Goal: Task Accomplishment & Management: Manage account settings

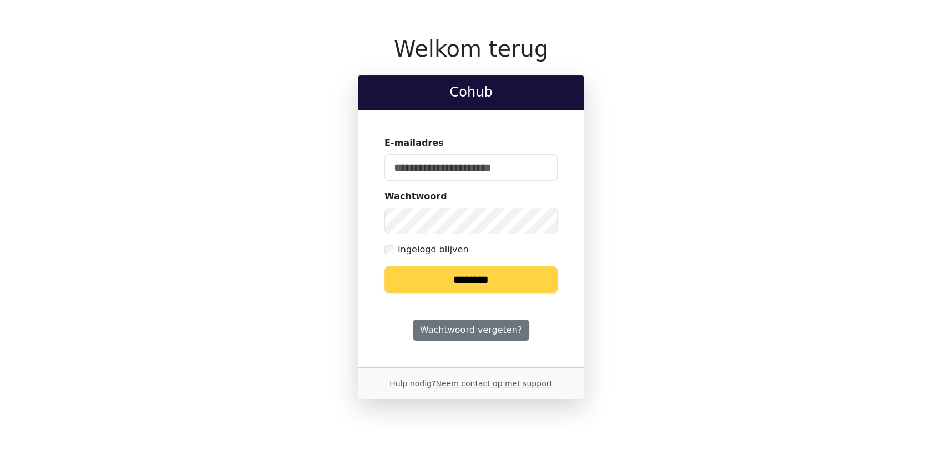
type input "**********"
click at [459, 279] on input "********" at bounding box center [470, 279] width 173 height 27
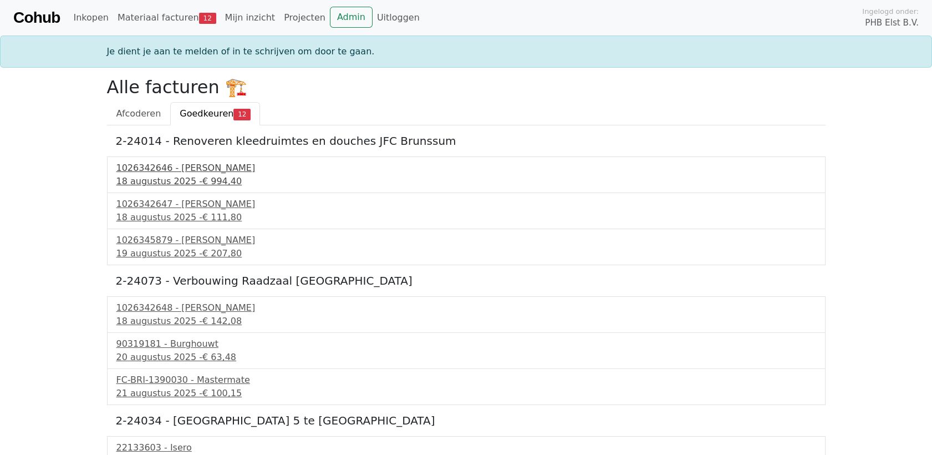
click at [204, 176] on span "€ 994,40" at bounding box center [221, 181] width 39 height 11
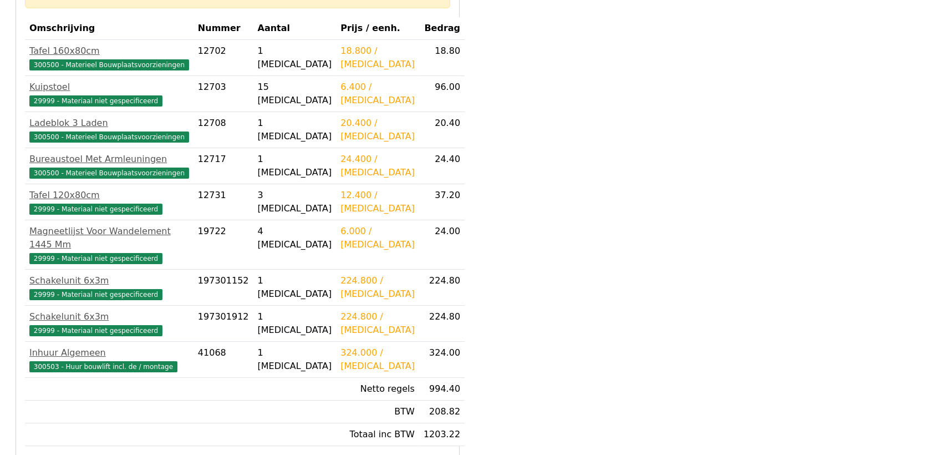
scroll to position [308, 0]
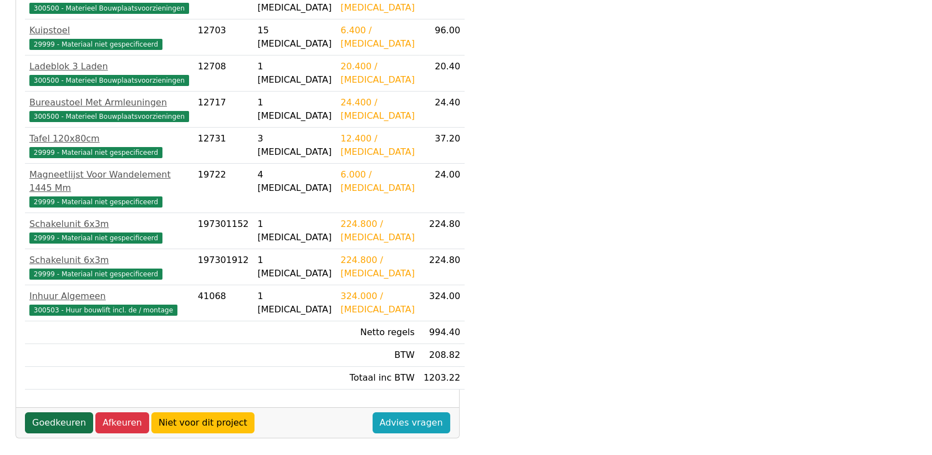
click at [52, 412] on link "Goedkeuren" at bounding box center [59, 422] width 68 height 21
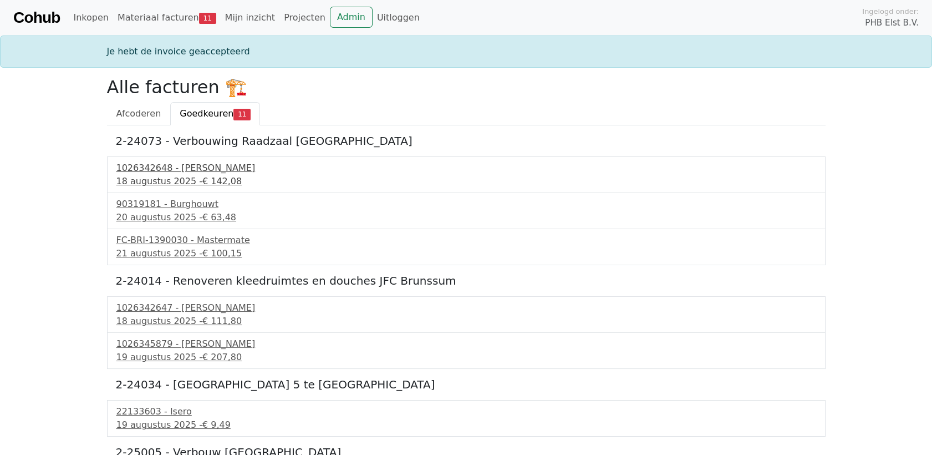
click at [156, 166] on div "1026342648 - Boels Verhuur" at bounding box center [466, 167] width 700 height 13
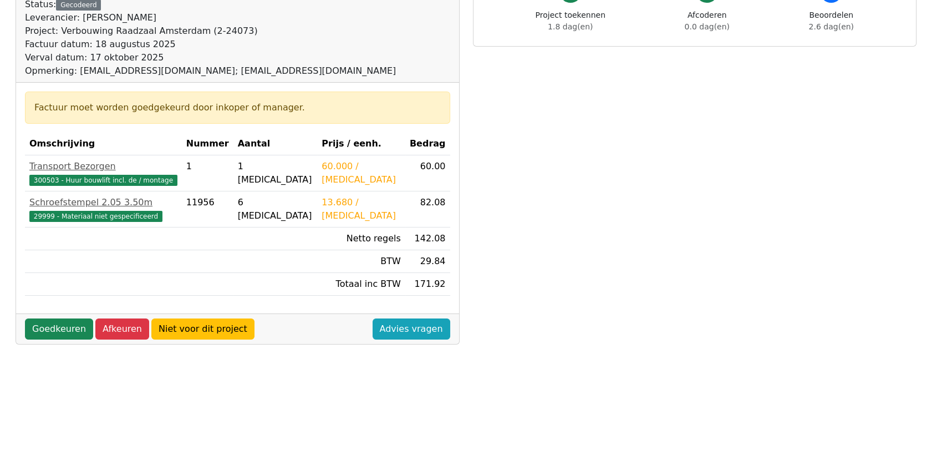
scroll to position [123, 0]
click at [68, 324] on link "Goedkeuren" at bounding box center [59, 328] width 68 height 21
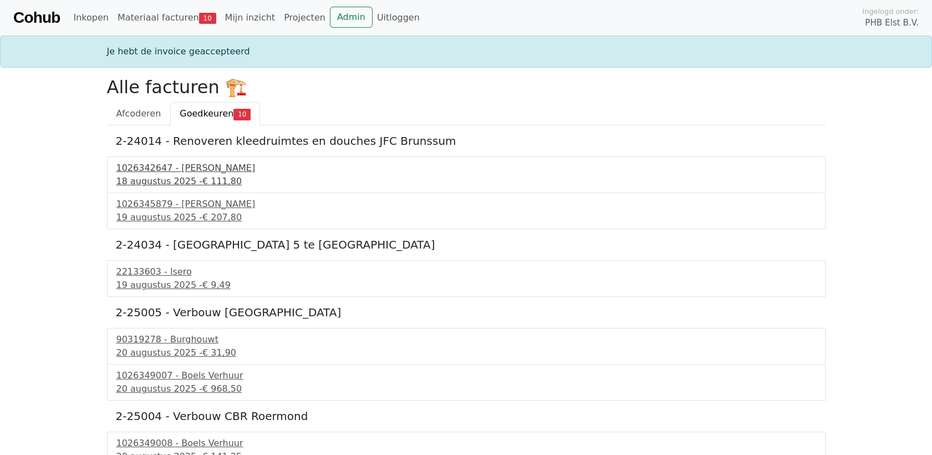
click at [180, 171] on div "1026342647 - Boels Verhuur" at bounding box center [466, 167] width 700 height 13
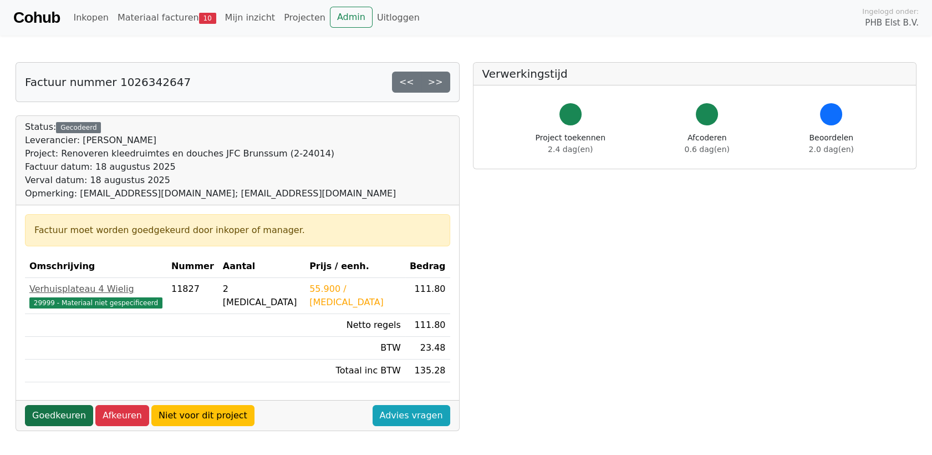
click at [50, 411] on link "Goedkeuren" at bounding box center [59, 415] width 68 height 21
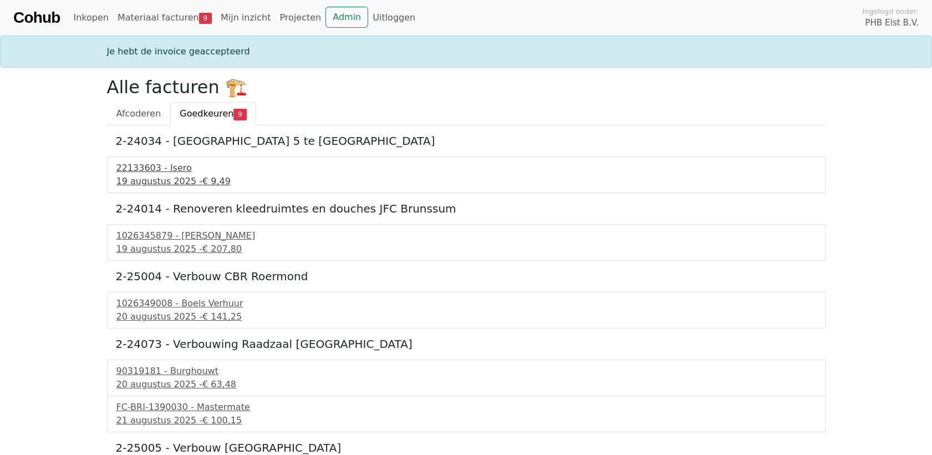
click at [162, 174] on div "22133603 - Isero" at bounding box center [466, 167] width 700 height 13
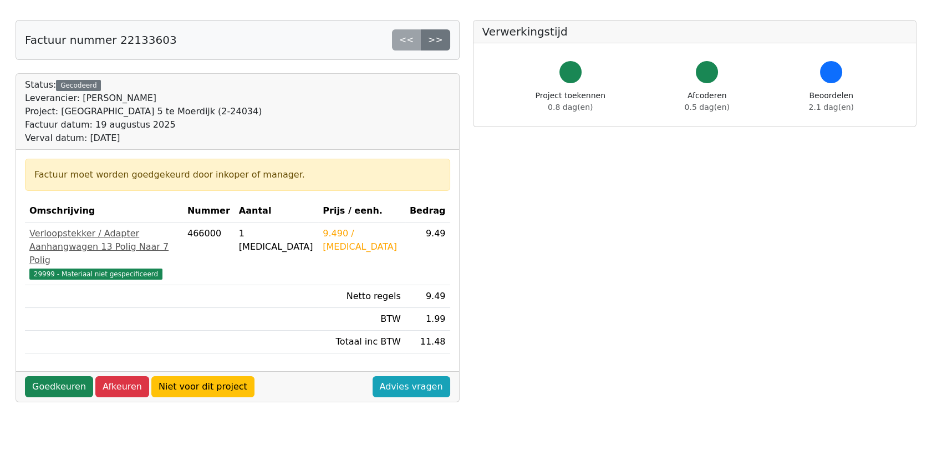
scroll to position [62, 0]
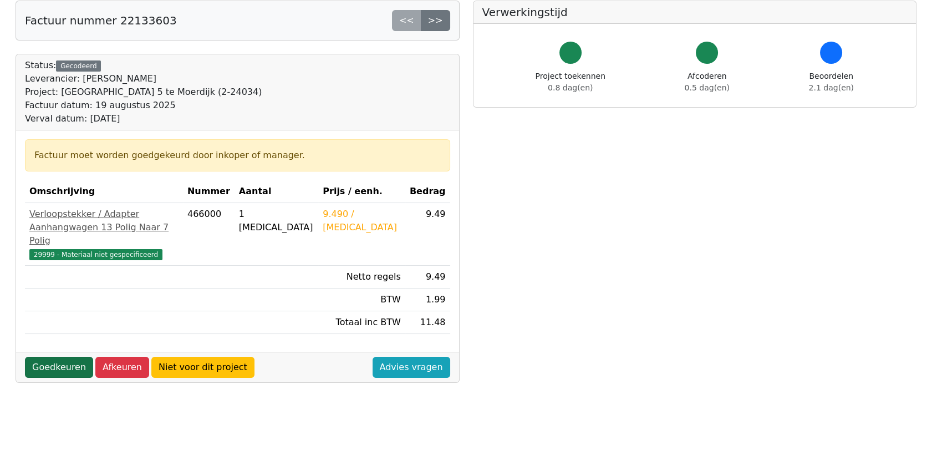
click at [57, 365] on link "Goedkeuren" at bounding box center [59, 367] width 68 height 21
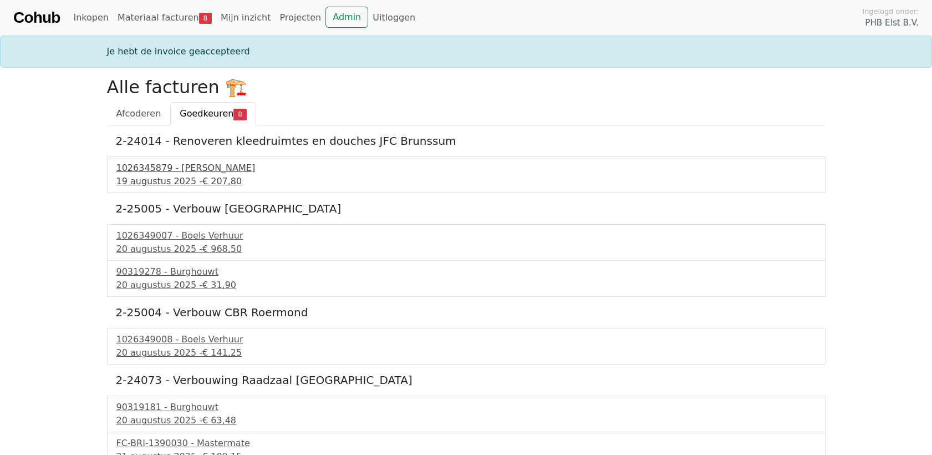
click at [189, 172] on div "1026345879 - Boels Verhuur" at bounding box center [466, 167] width 700 height 13
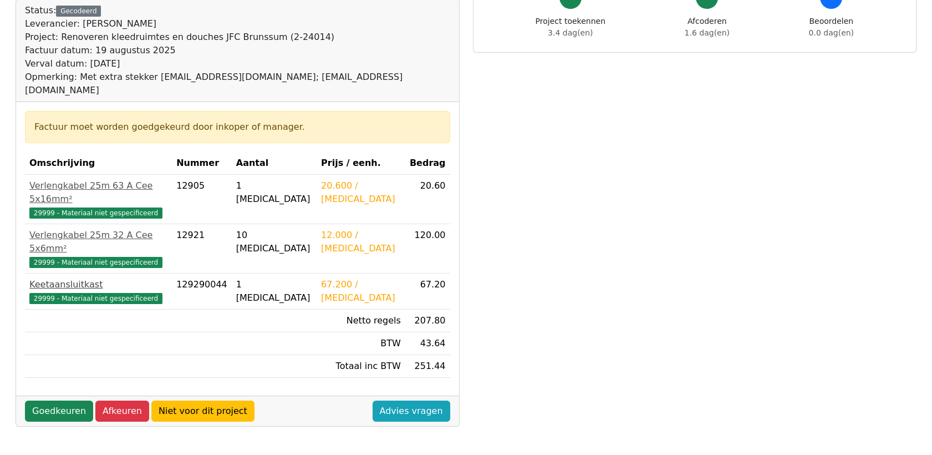
scroll to position [123, 0]
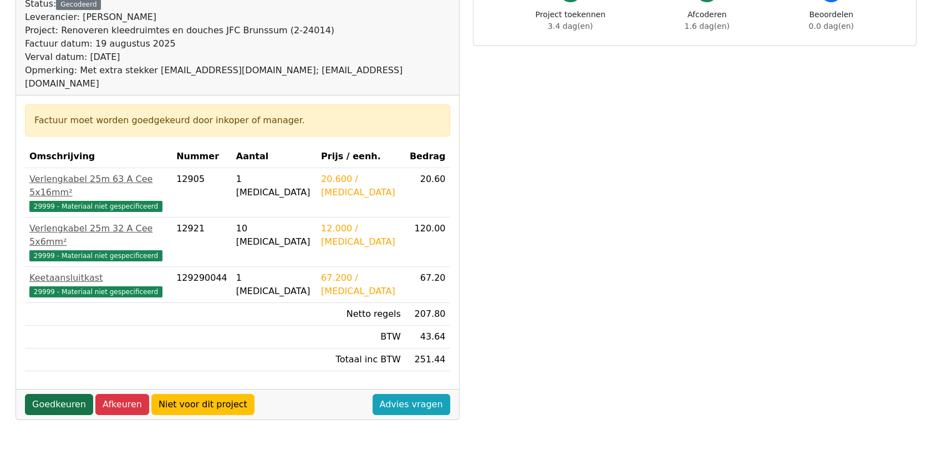
click at [59, 394] on link "Goedkeuren" at bounding box center [59, 404] width 68 height 21
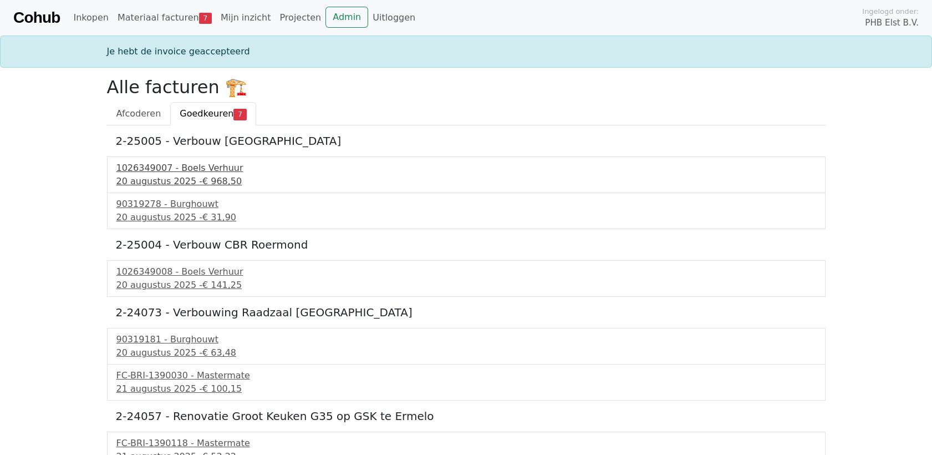
click at [149, 166] on div "1026349007 - Boels Verhuur" at bounding box center [466, 167] width 700 height 13
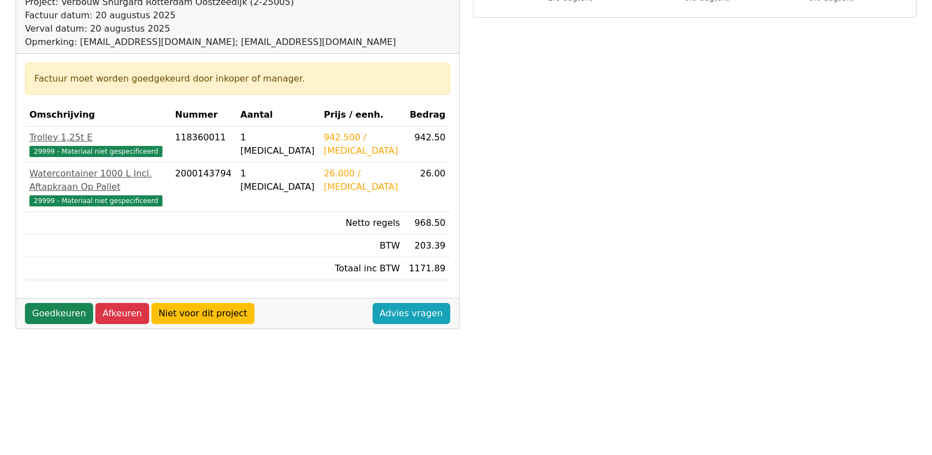
scroll to position [185, 0]
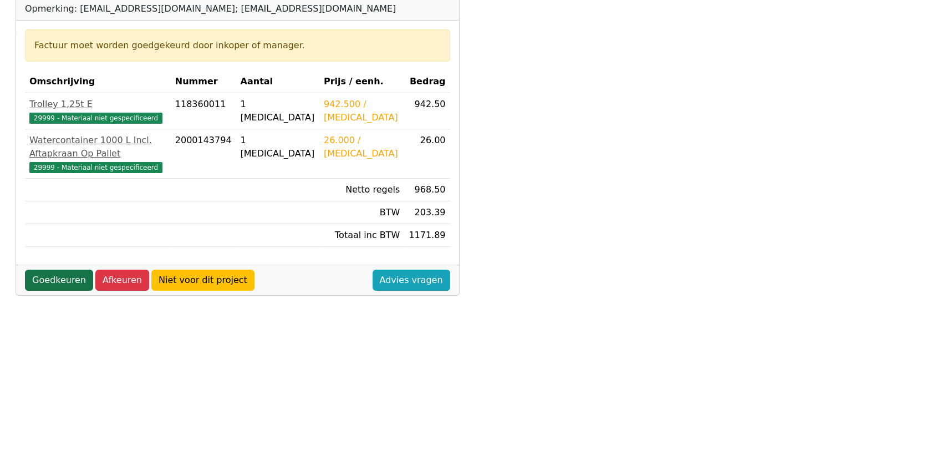
click at [48, 269] on link "Goedkeuren" at bounding box center [59, 279] width 68 height 21
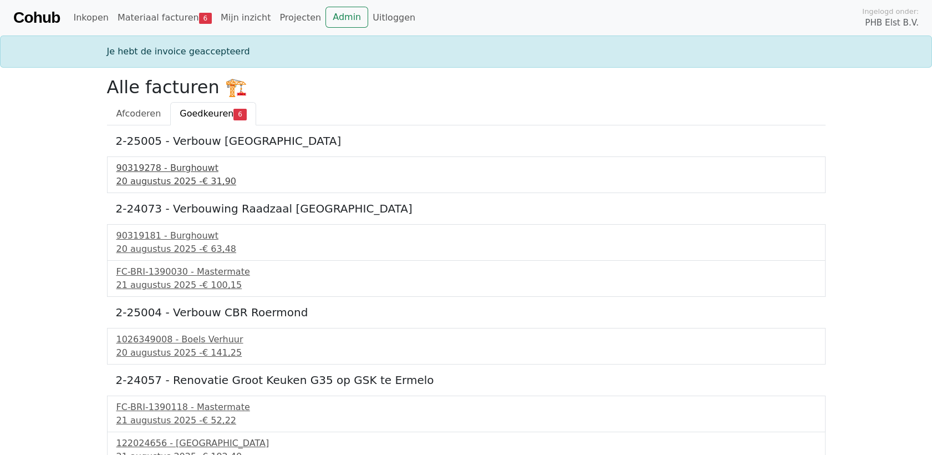
click at [138, 173] on div "90319278 - Burghouwt" at bounding box center [466, 167] width 700 height 13
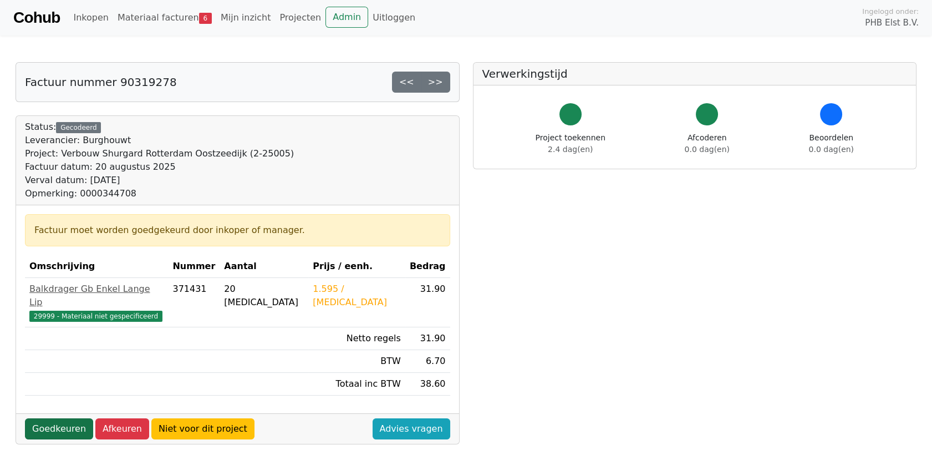
click at [66, 418] on link "Goedkeuren" at bounding box center [59, 428] width 68 height 21
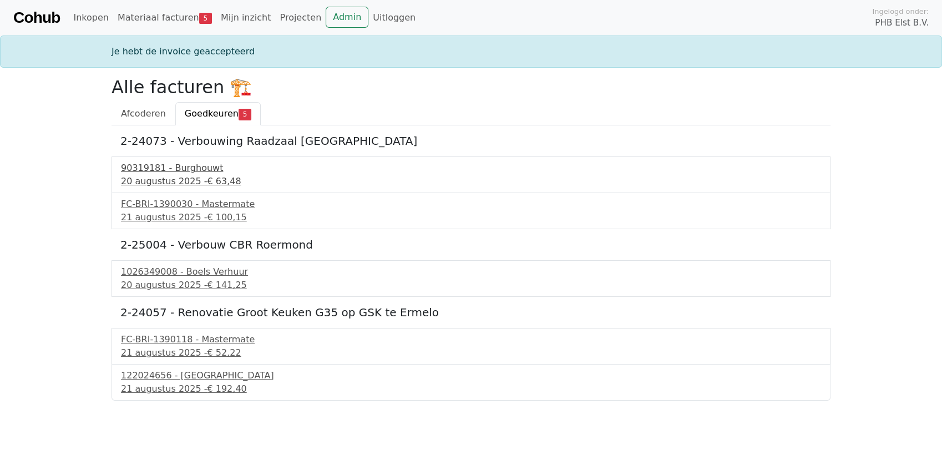
click at [177, 176] on div "20 augustus 2025 - € 63,48" at bounding box center [471, 181] width 700 height 13
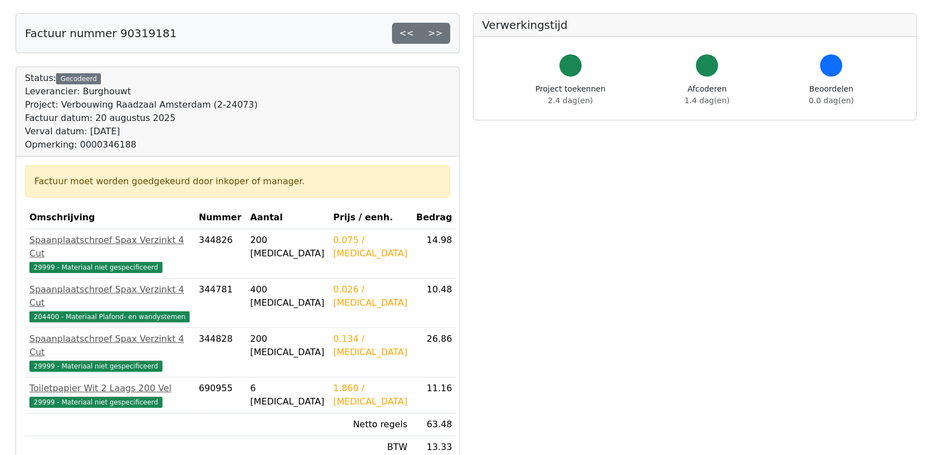
scroll to position [123, 0]
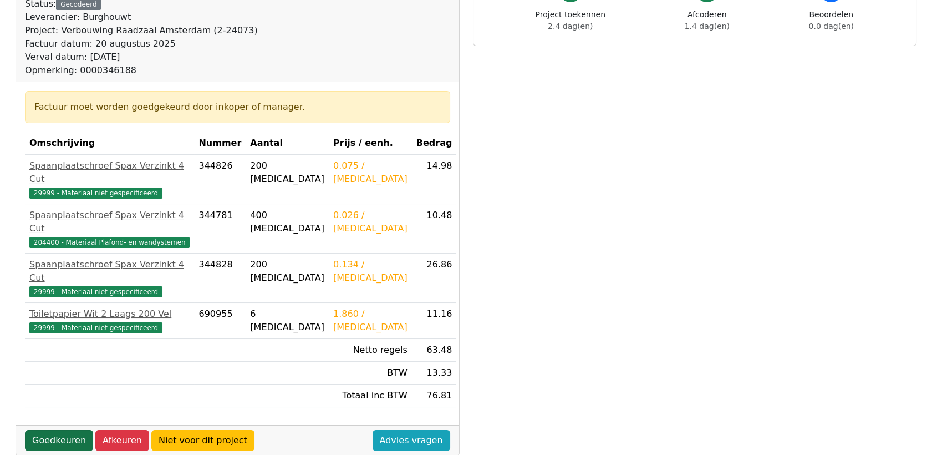
click at [59, 430] on link "Goedkeuren" at bounding box center [59, 440] width 68 height 21
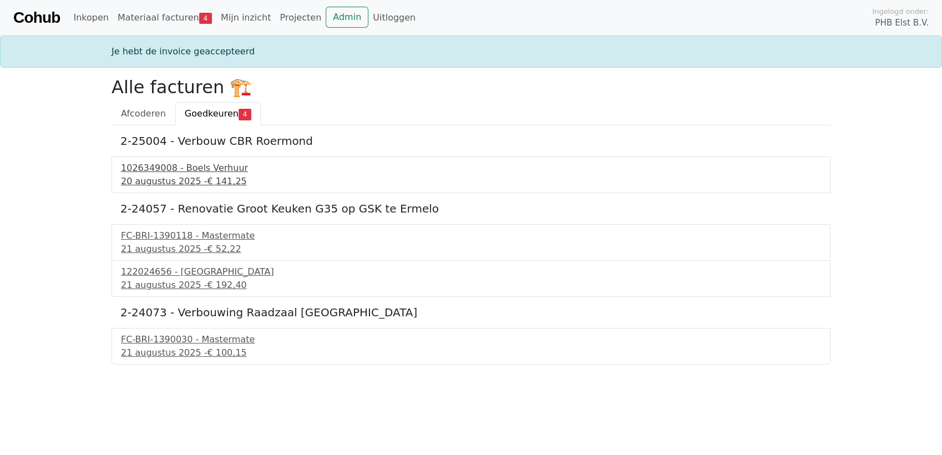
click at [159, 166] on div "1026349008 - Boels Verhuur" at bounding box center [471, 167] width 700 height 13
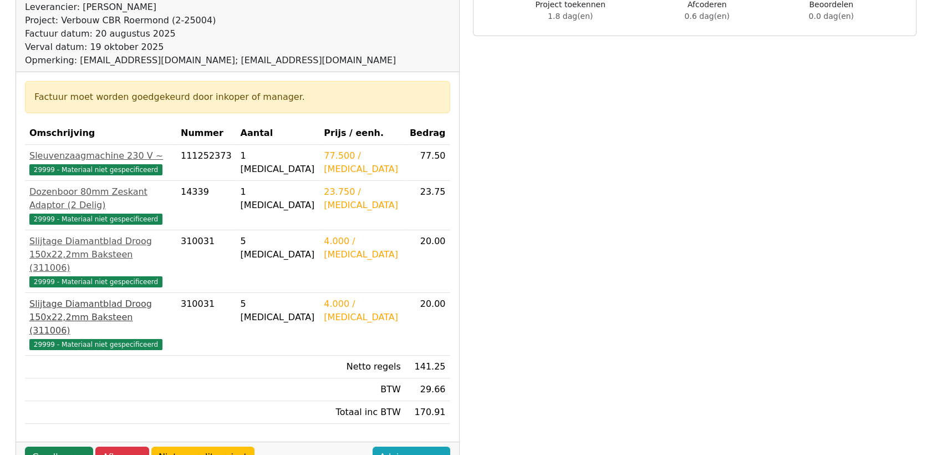
scroll to position [185, 0]
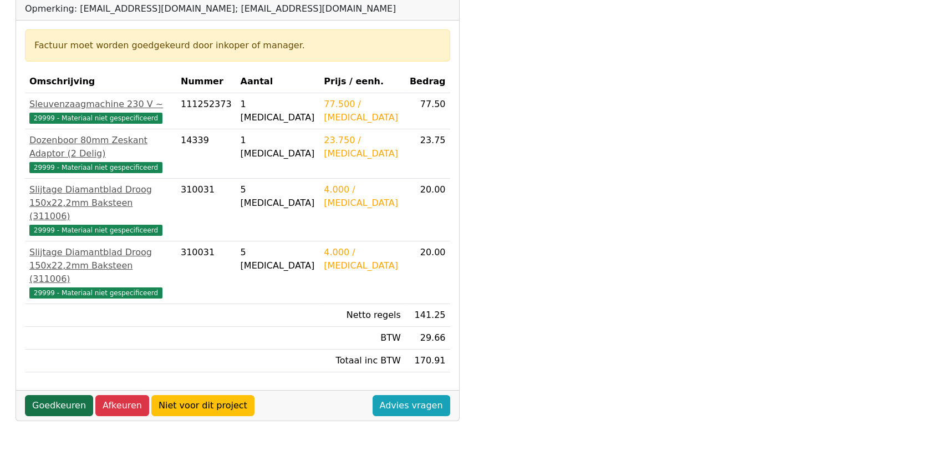
click at [66, 395] on link "Goedkeuren" at bounding box center [59, 405] width 68 height 21
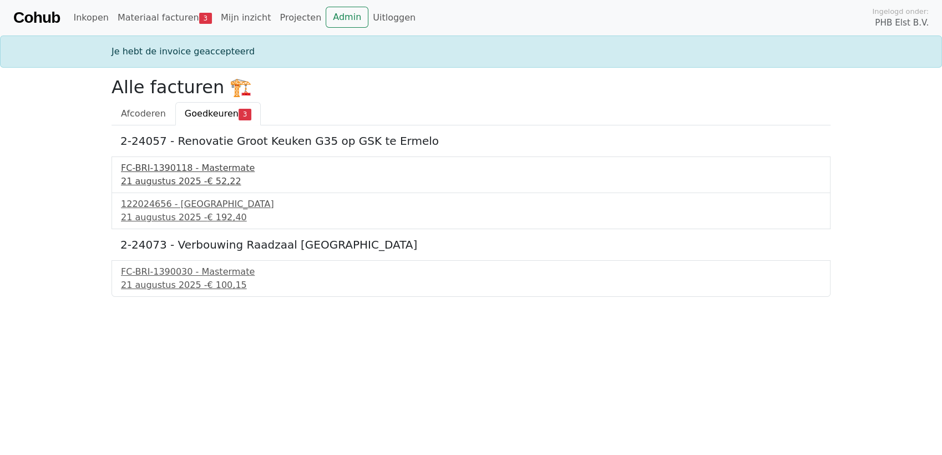
click at [177, 176] on div "21 augustus 2025 - € 52,22" at bounding box center [471, 181] width 700 height 13
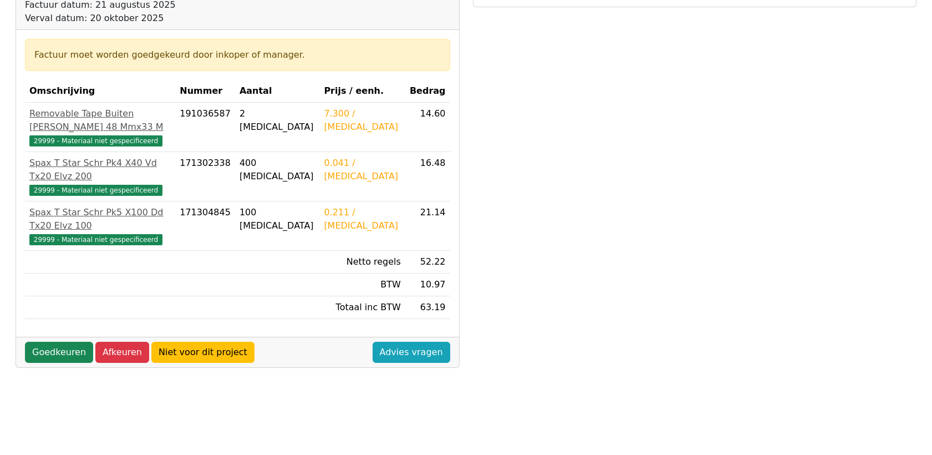
scroll to position [185, 0]
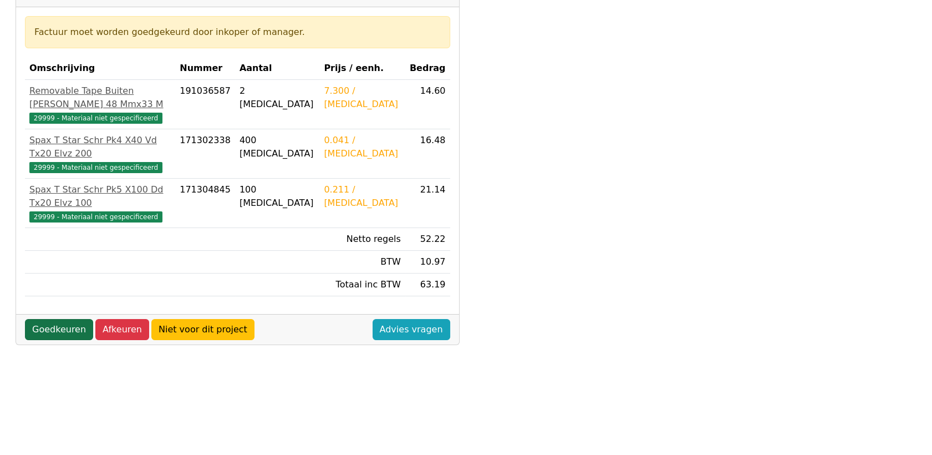
click at [57, 319] on link "Goedkeuren" at bounding box center [59, 329] width 68 height 21
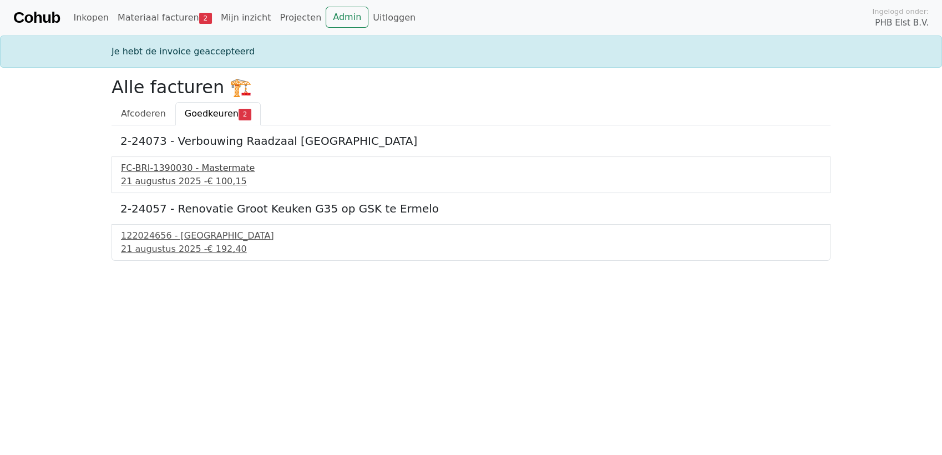
click at [172, 172] on div "FC-BRI-1390030 - Mastermate" at bounding box center [471, 167] width 700 height 13
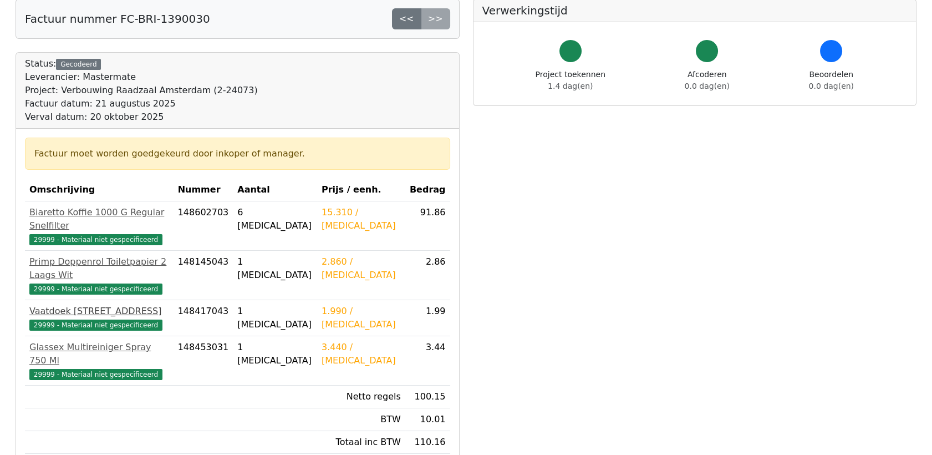
scroll to position [246, 0]
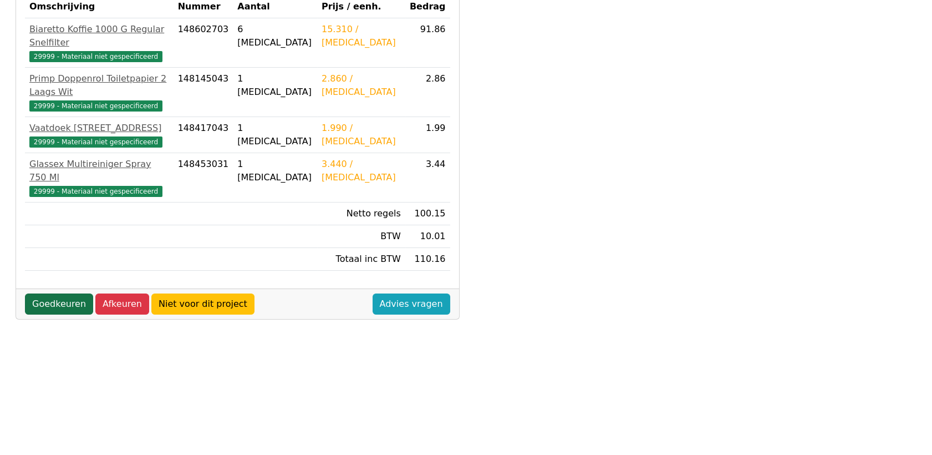
click at [59, 293] on link "Goedkeuren" at bounding box center [59, 303] width 68 height 21
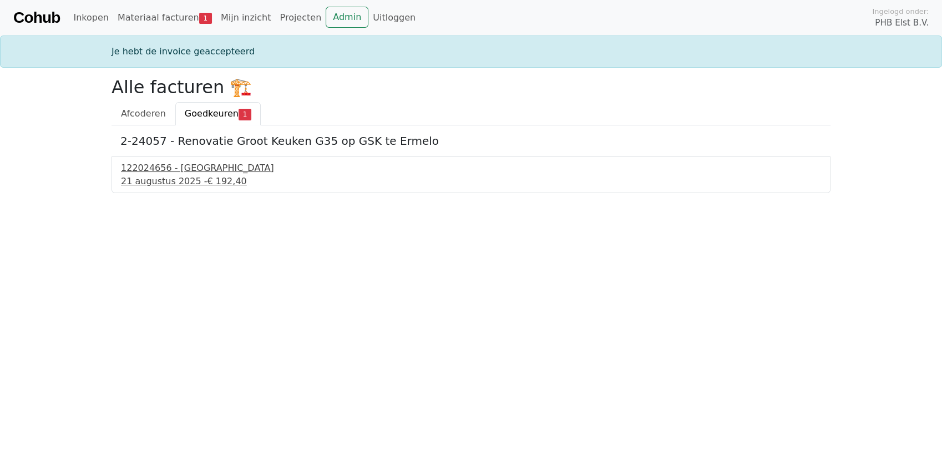
click at [142, 180] on div "21 augustus 2025 - € 192,40" at bounding box center [471, 181] width 700 height 13
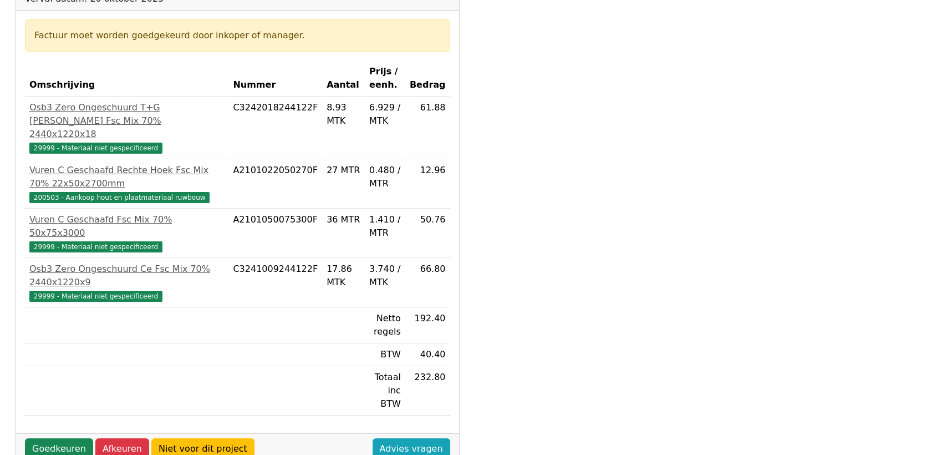
scroll to position [185, 0]
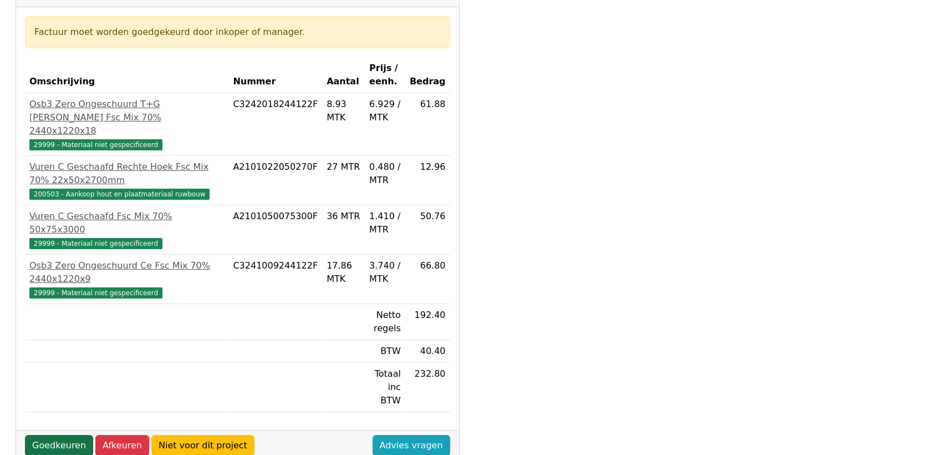
click at [58, 435] on link "Goedkeuren" at bounding box center [59, 445] width 68 height 21
